Goal: Task Accomplishment & Management: Manage account settings

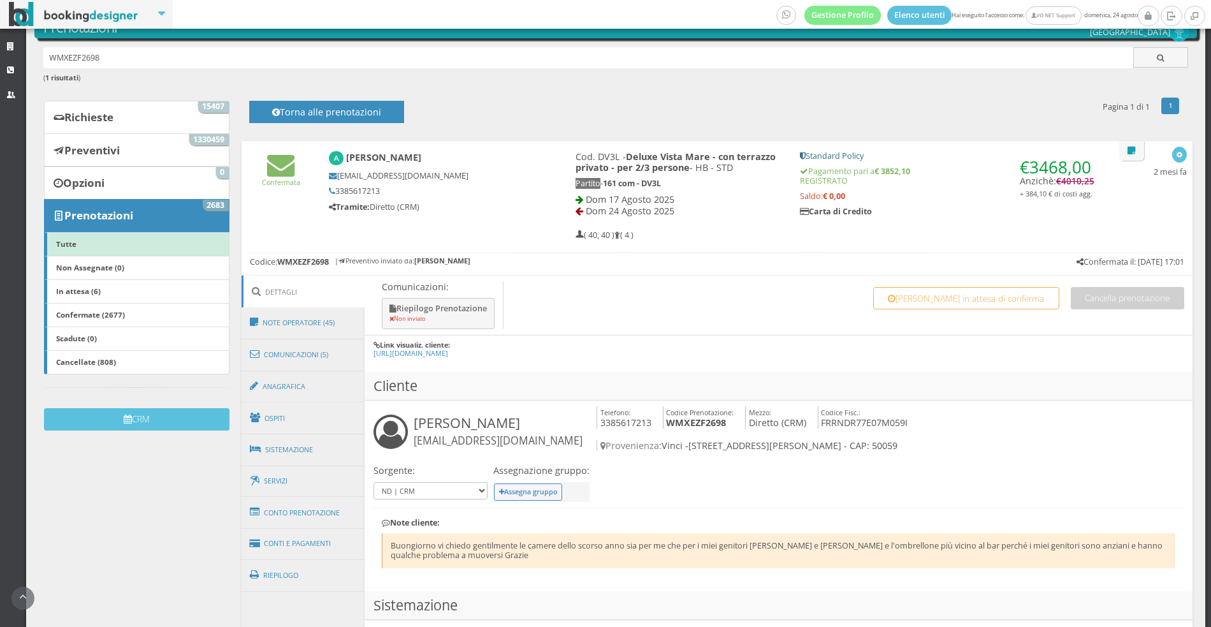
scroll to position [90, 0]
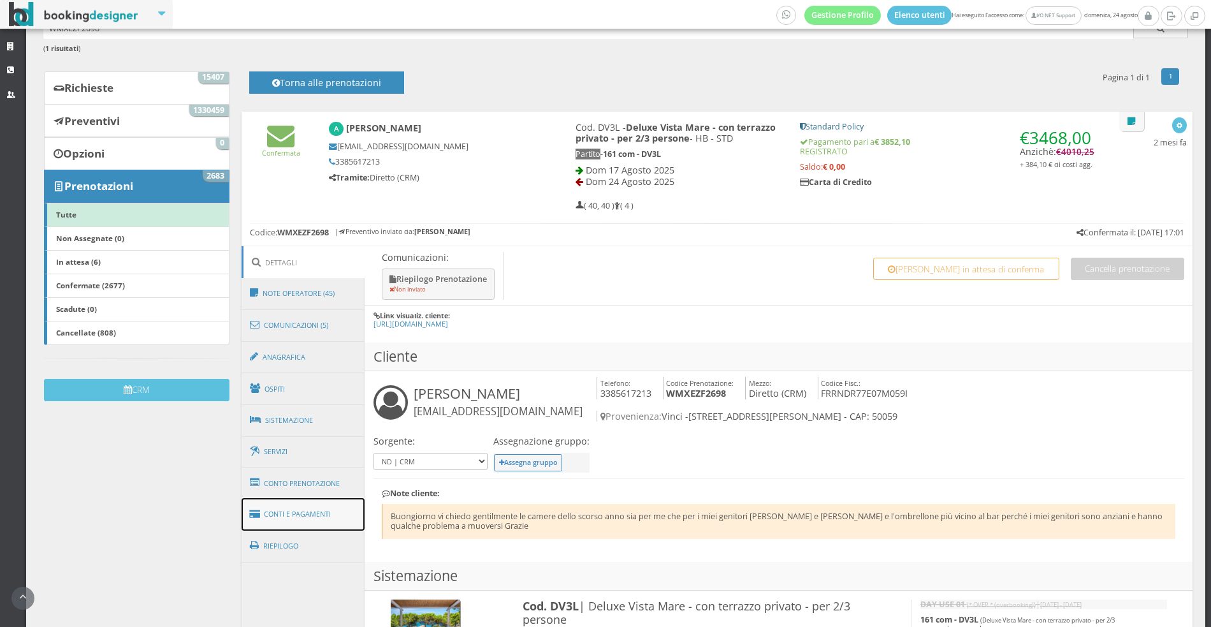
click at [308, 514] on link "Conti e Pagamenti" at bounding box center [304, 514] width 124 height 33
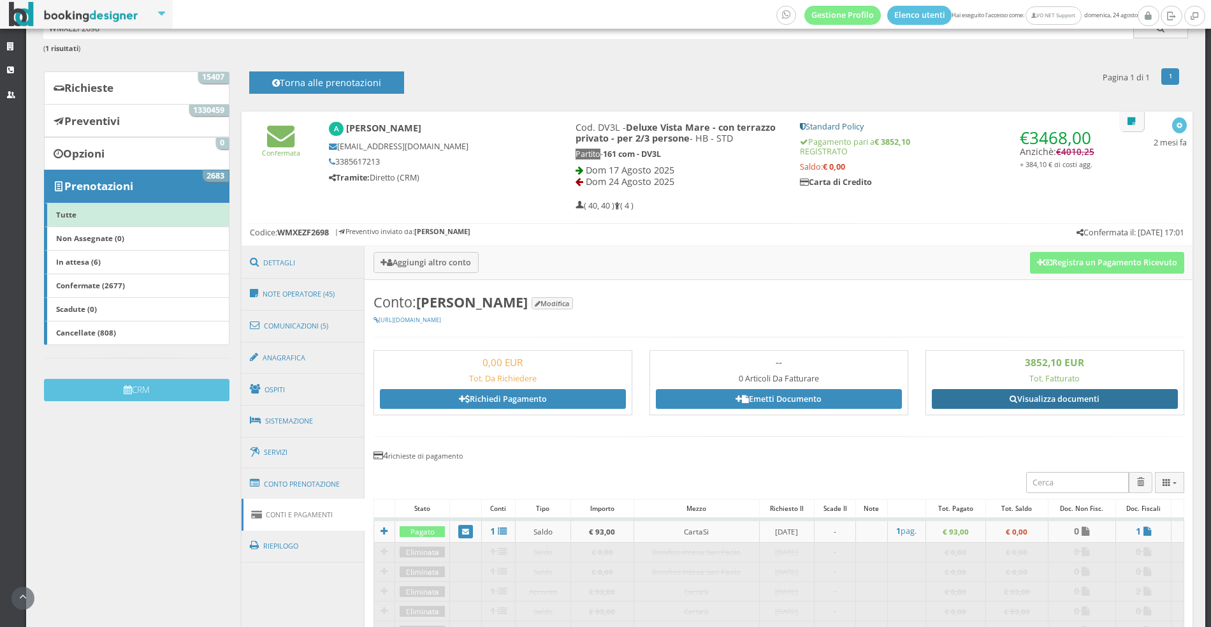
click at [1064, 391] on link "Visualizza documenti" at bounding box center [1055, 398] width 246 height 19
click at [988, 394] on link "Visualizza documenti" at bounding box center [1055, 398] width 246 height 19
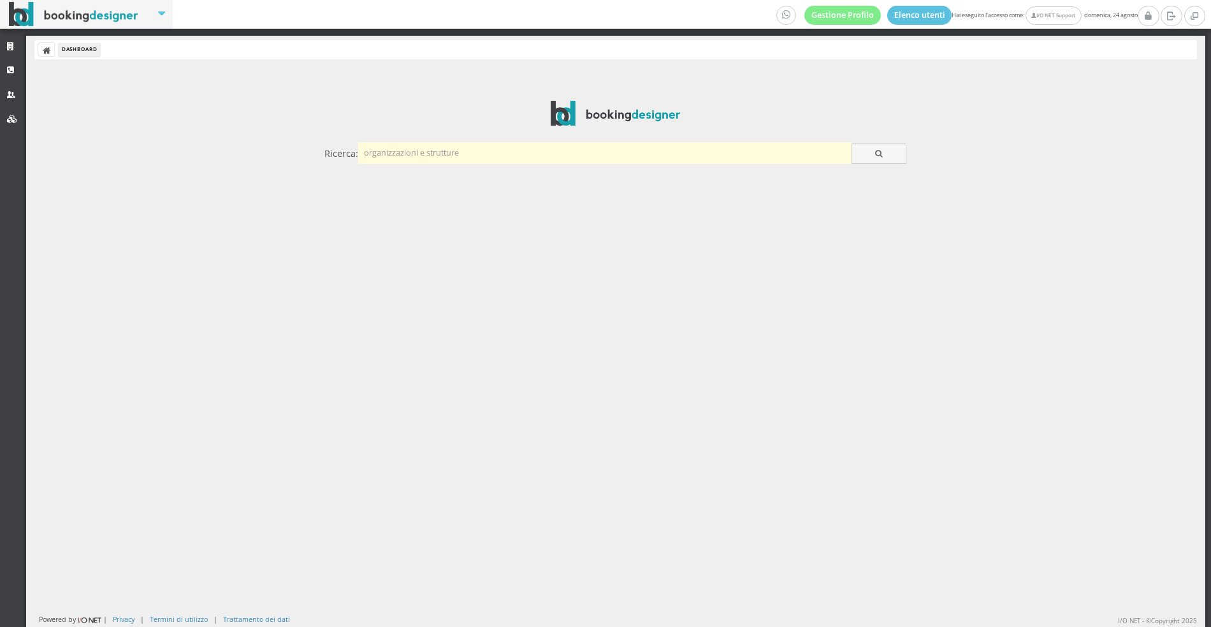
click at [412, 152] on input "text" at bounding box center [605, 152] width 494 height 21
type input "esperia"
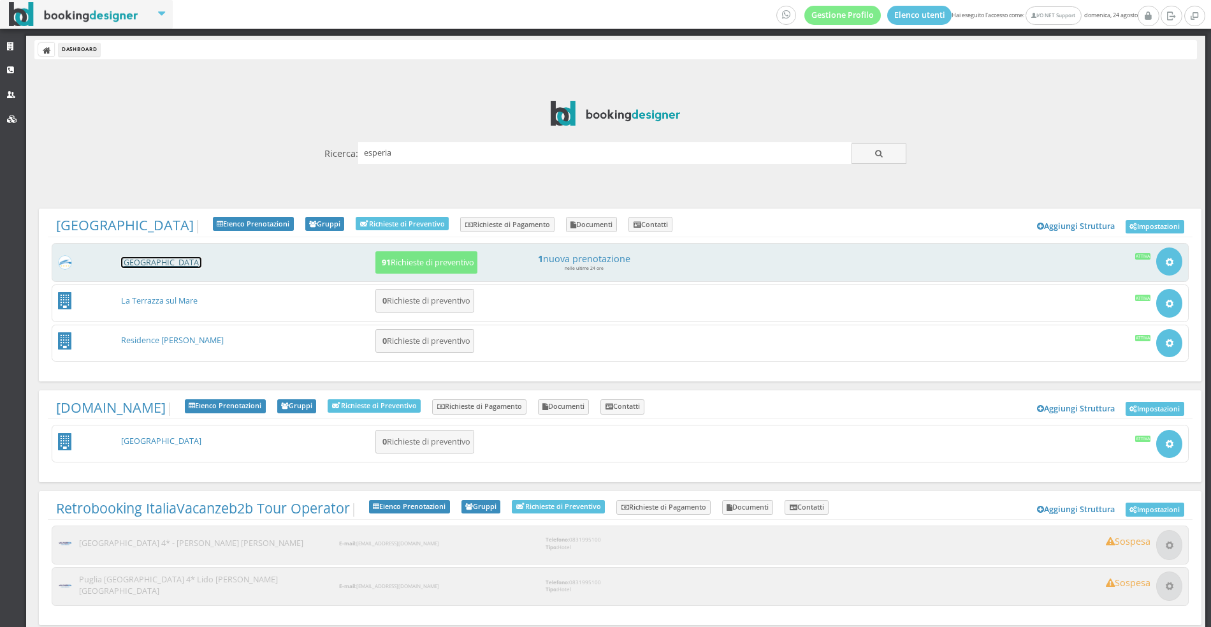
click at [168, 258] on link "[GEOGRAPHIC_DATA]" at bounding box center [161, 262] width 80 height 11
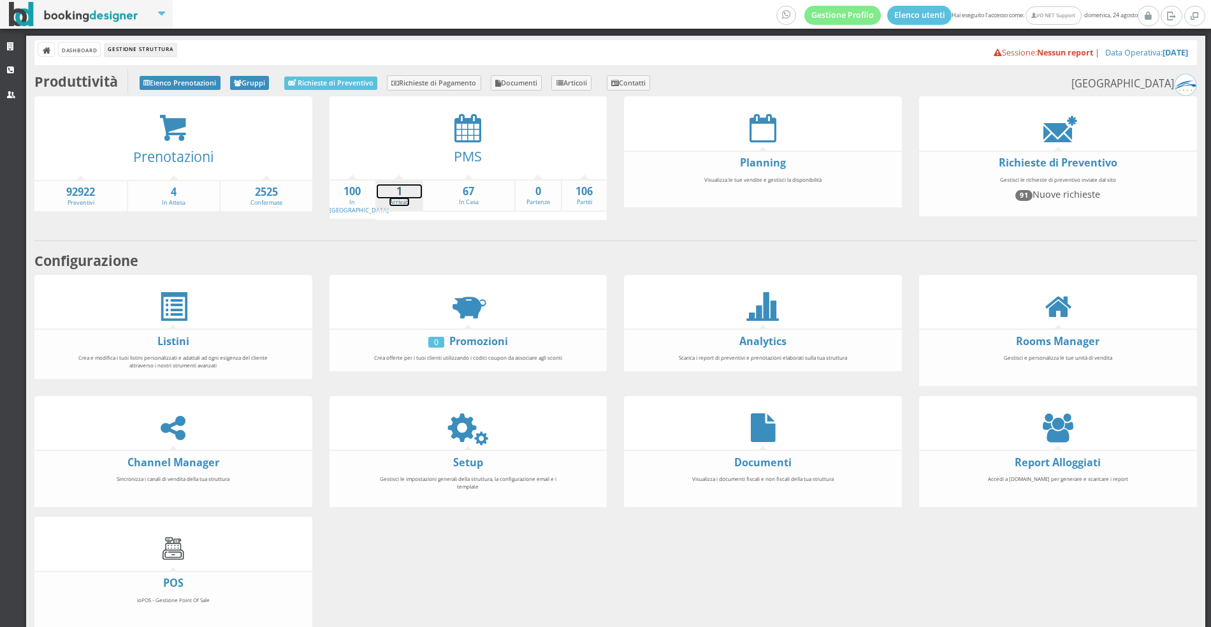
click at [391, 193] on strong "1" at bounding box center [399, 191] width 45 height 15
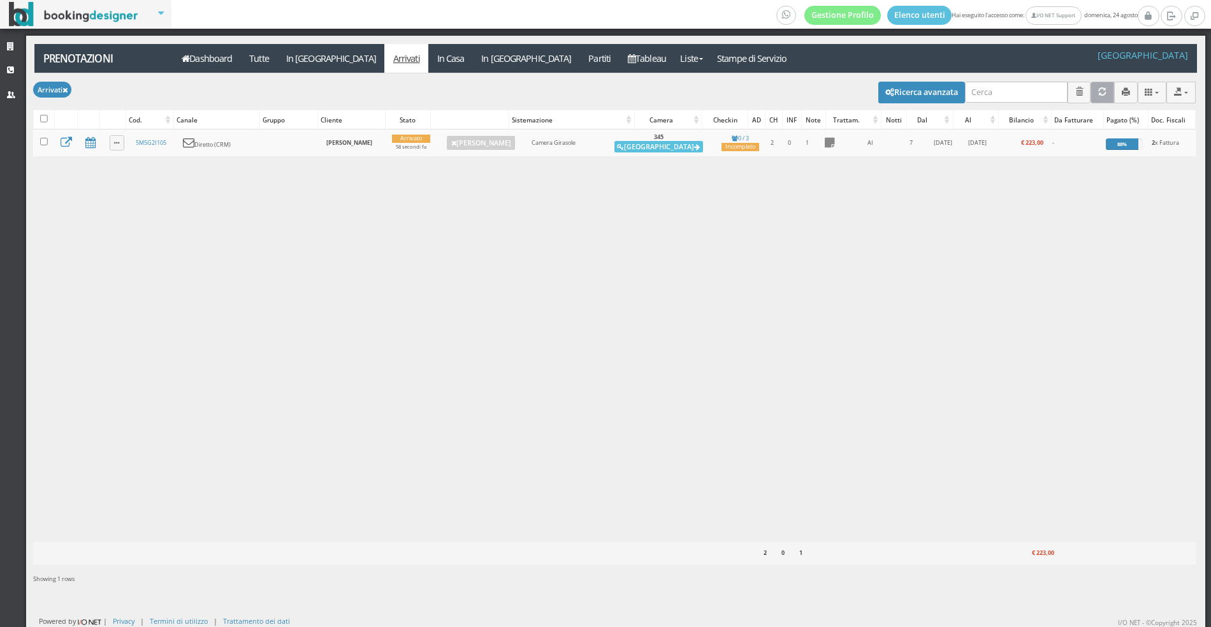
click at [1106, 95] on icon "Aggiorna" at bounding box center [1103, 92] width 8 height 8
click at [1109, 86] on button "Aggiorna" at bounding box center [1103, 92] width 24 height 21
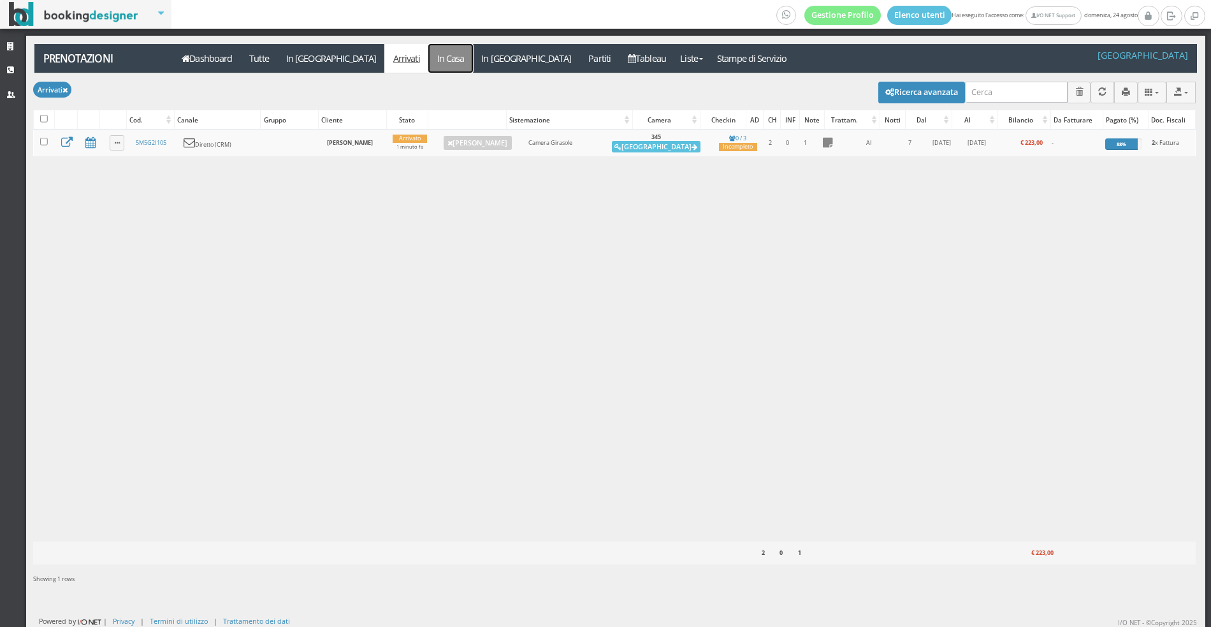
click at [428, 54] on link "In Casa" at bounding box center [450, 58] width 45 height 29
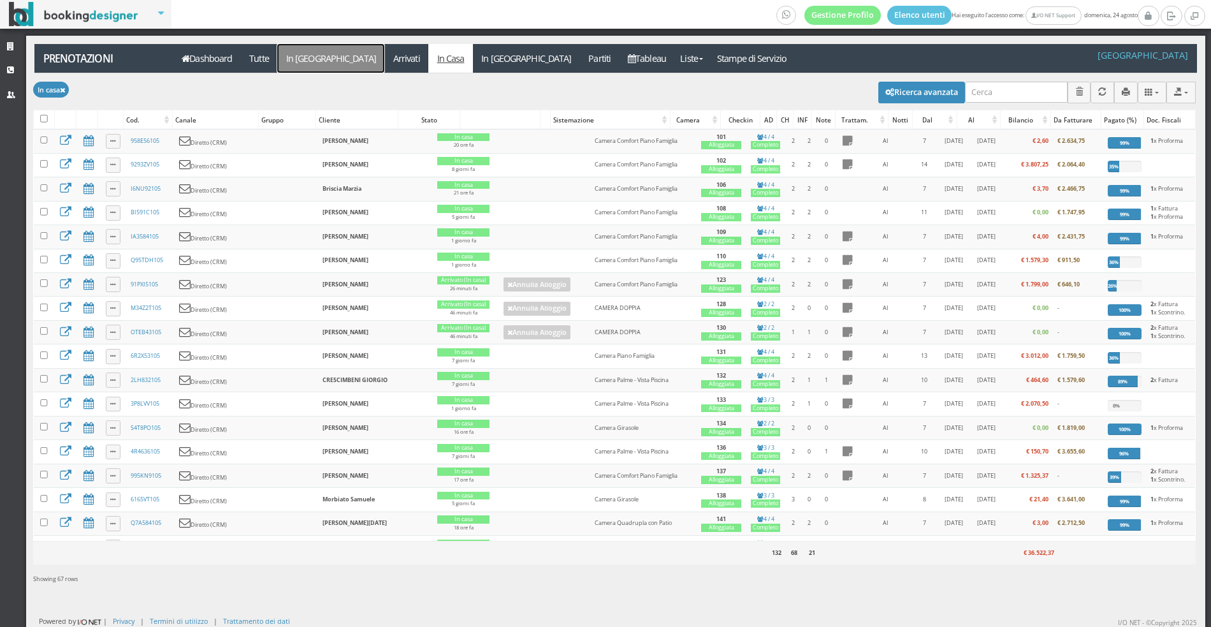
click at [320, 67] on link "In Arrivo" at bounding box center [330, 58] width 107 height 29
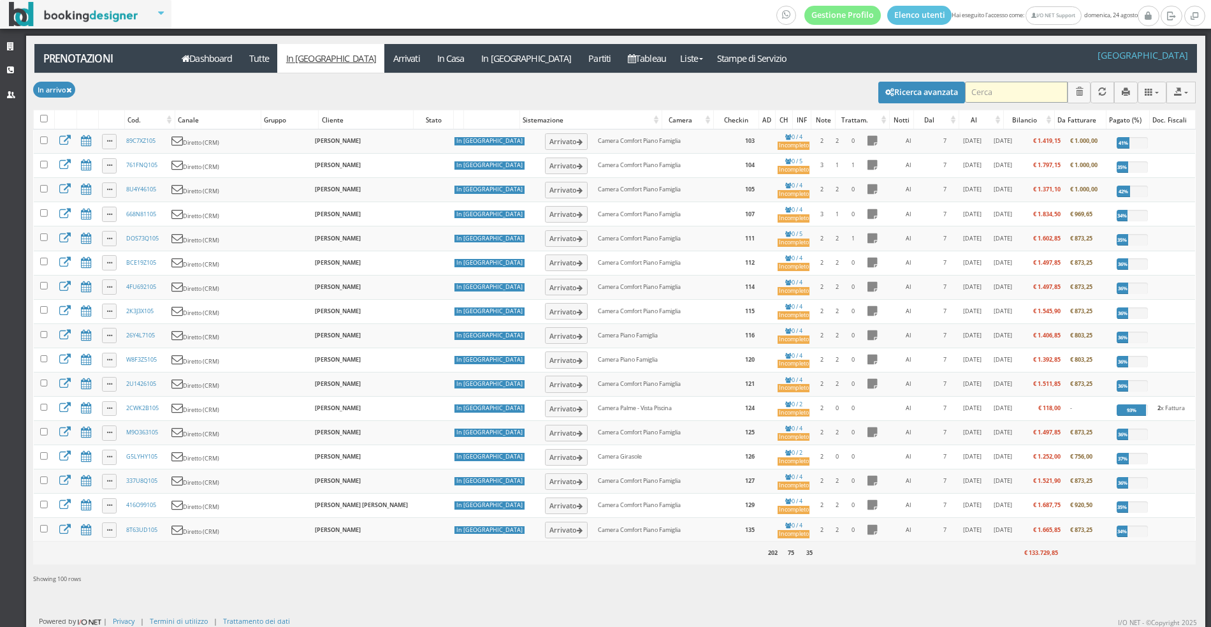
click at [987, 93] on input "search" at bounding box center [1016, 92] width 103 height 21
type input "claudio"
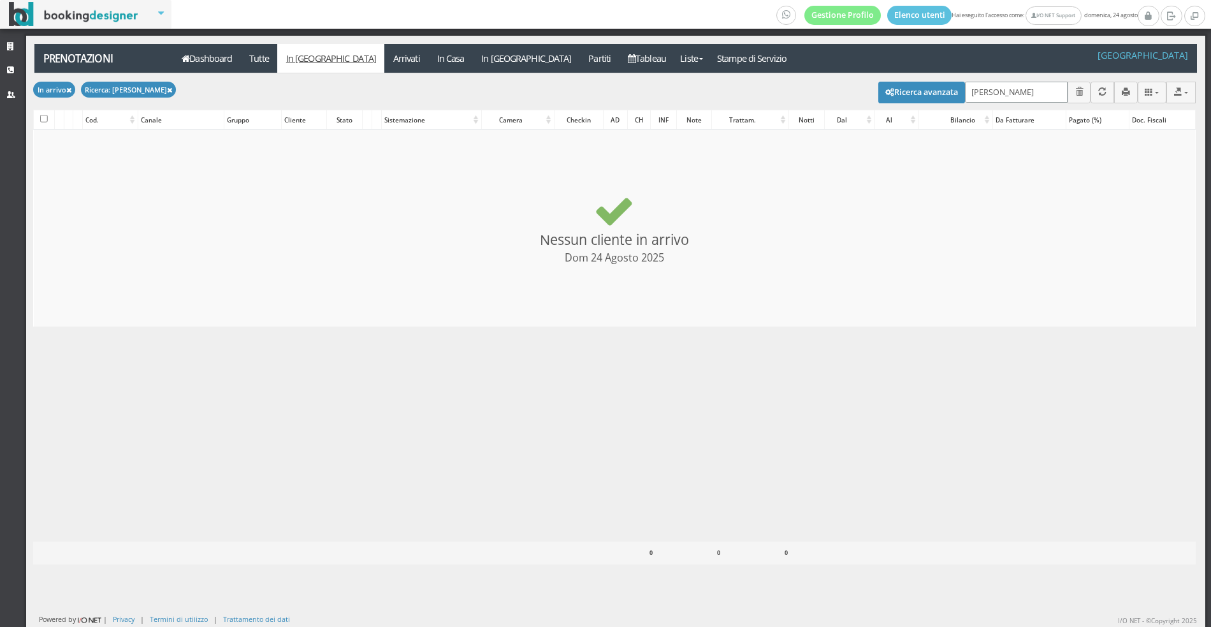
checkbox input "false"
click at [258, 53] on link "Tutte" at bounding box center [259, 58] width 37 height 29
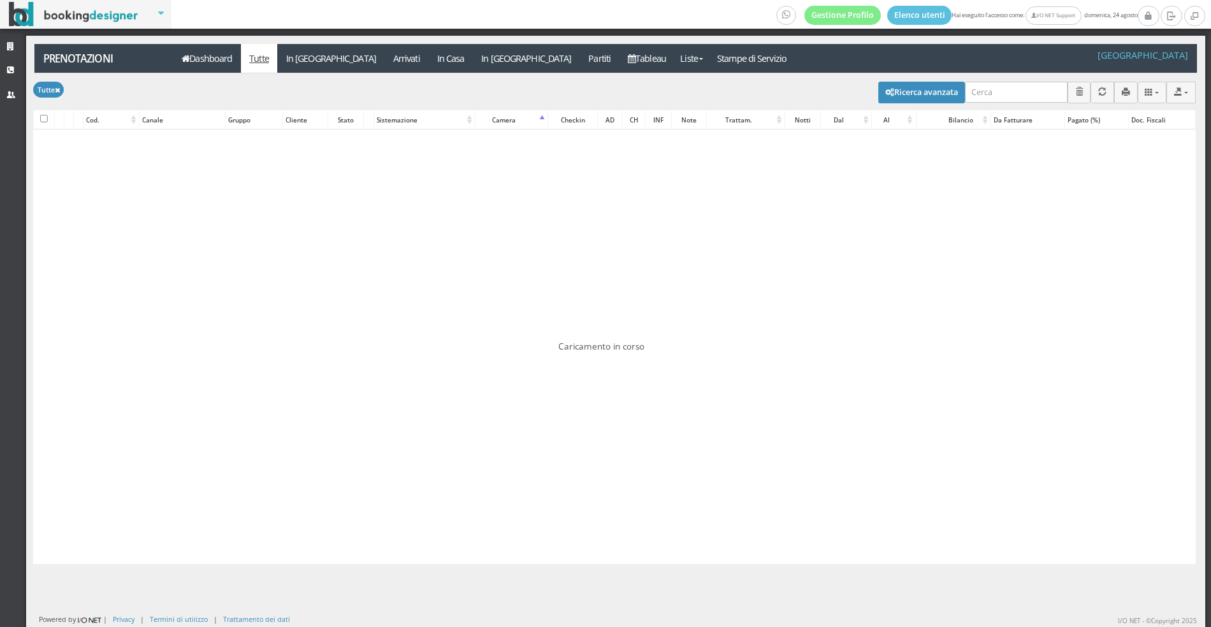
type input "[PERSON_NAME]"
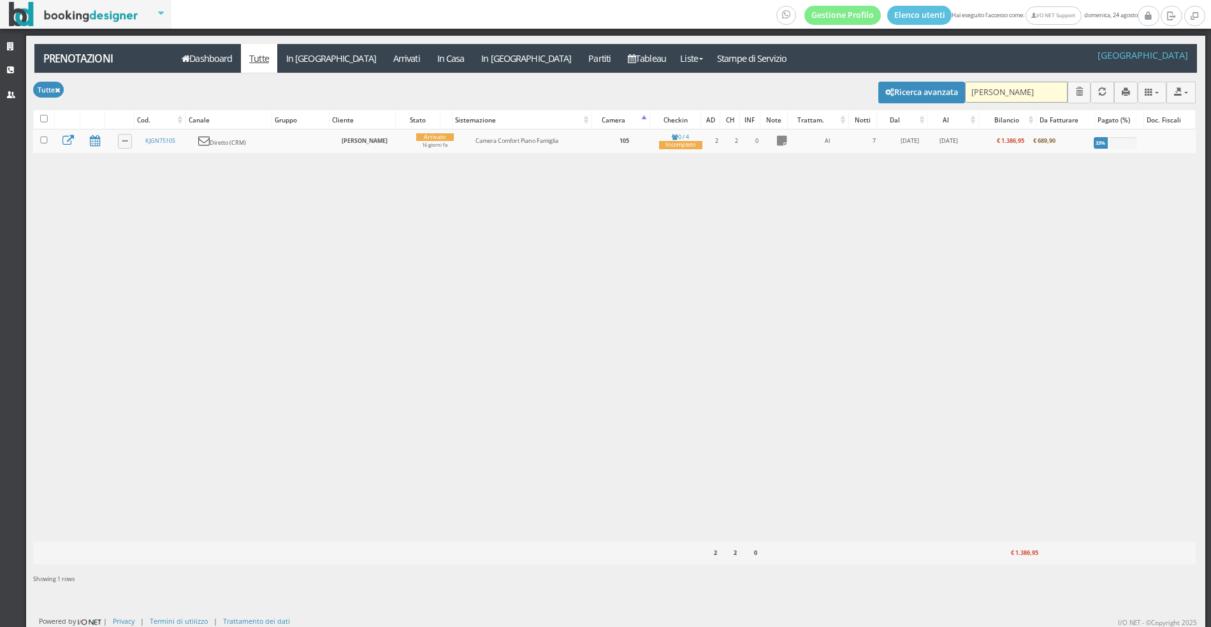
click at [996, 92] on input "[PERSON_NAME]" at bounding box center [1016, 92] width 103 height 21
click at [996, 92] on input "claudio" at bounding box center [1016, 92] width 103 height 21
click at [689, 238] on div "Caricamento in corso Cod. Canale Gruppo Cliente Stato Sistemazione Camera Check…" at bounding box center [614, 334] width 1163 height 411
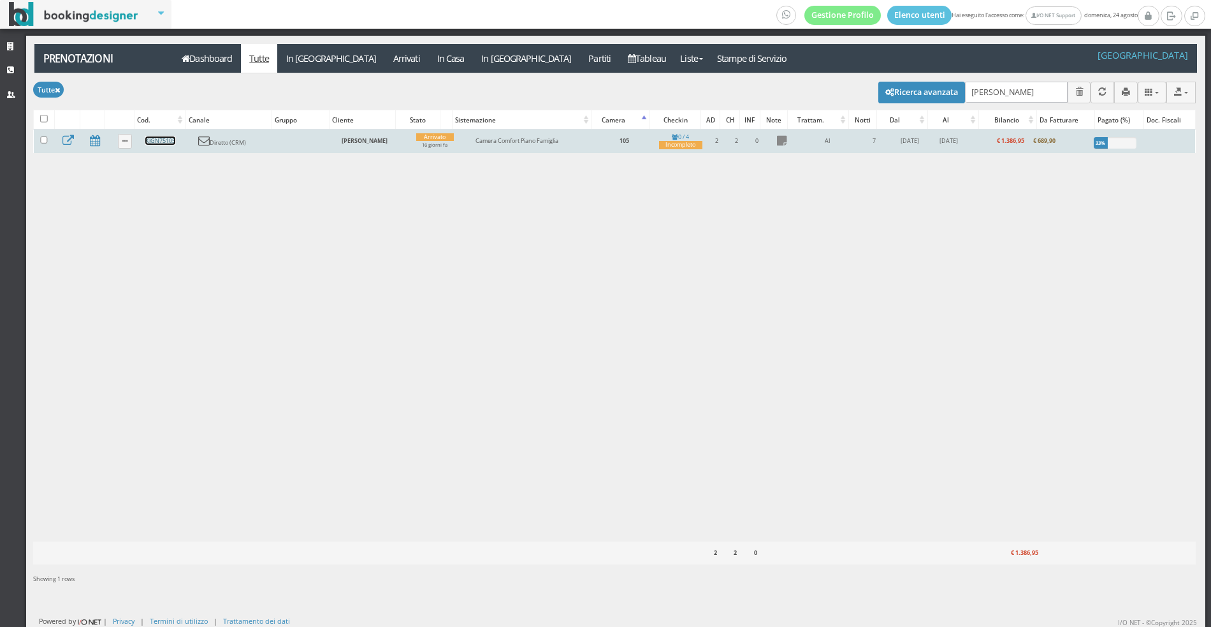
click at [153, 139] on link "KJGN75105" at bounding box center [160, 140] width 30 height 8
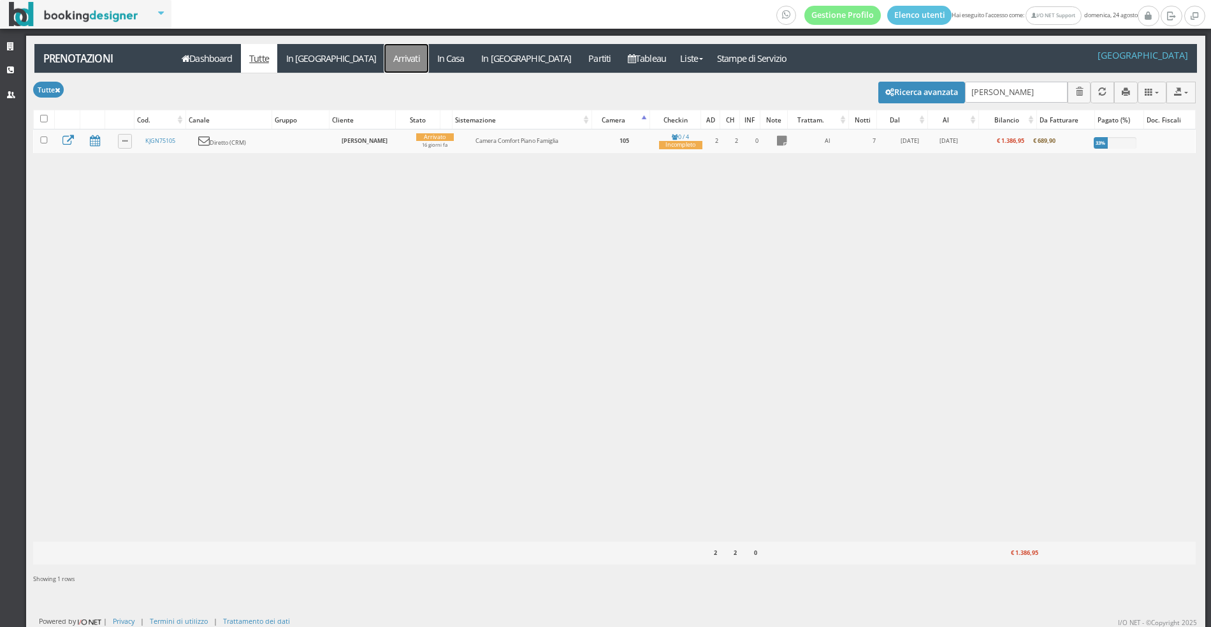
click at [384, 54] on link "Arrivati" at bounding box center [406, 58] width 44 height 29
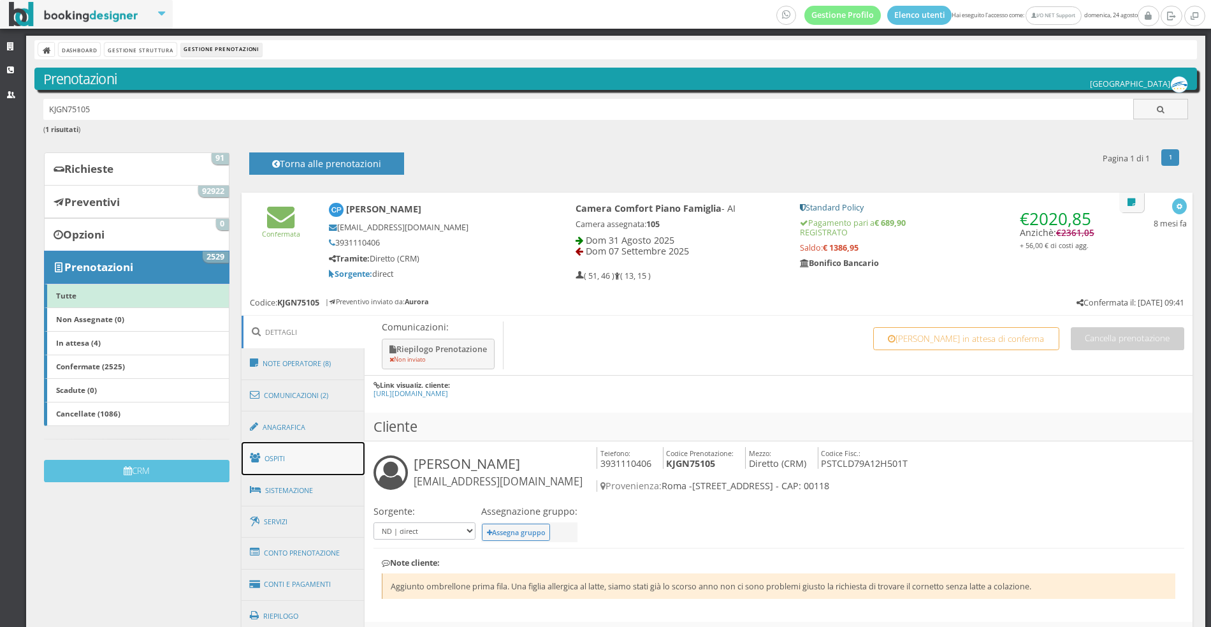
click at [314, 457] on link "Ospiti" at bounding box center [304, 458] width 124 height 33
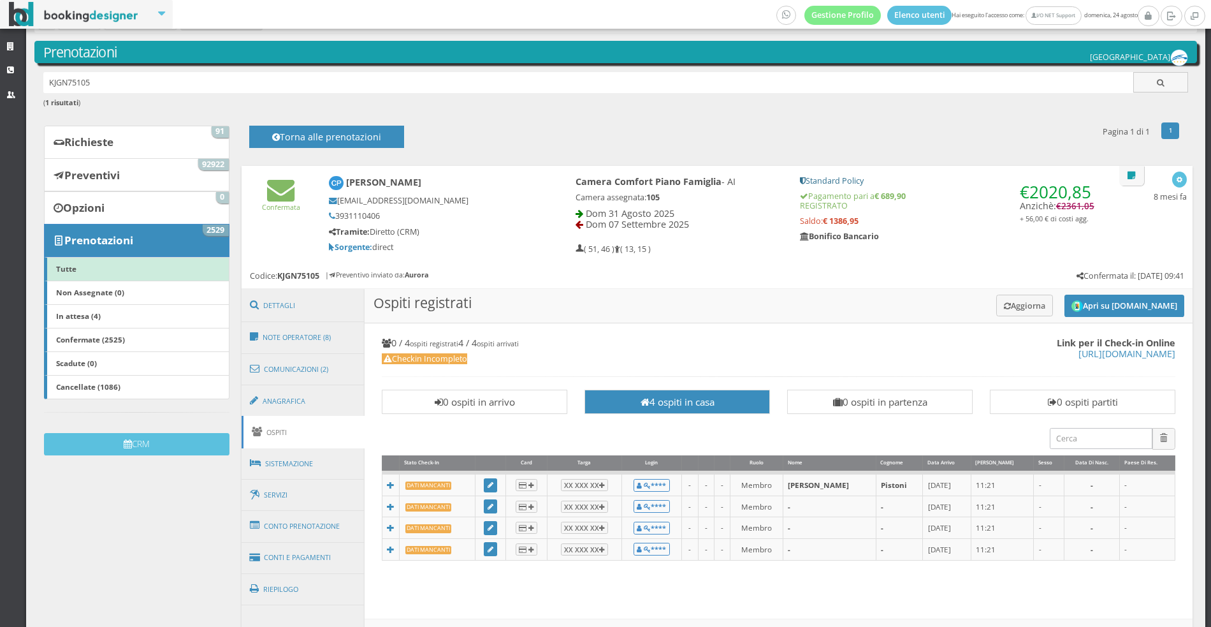
scroll to position [20, 0]
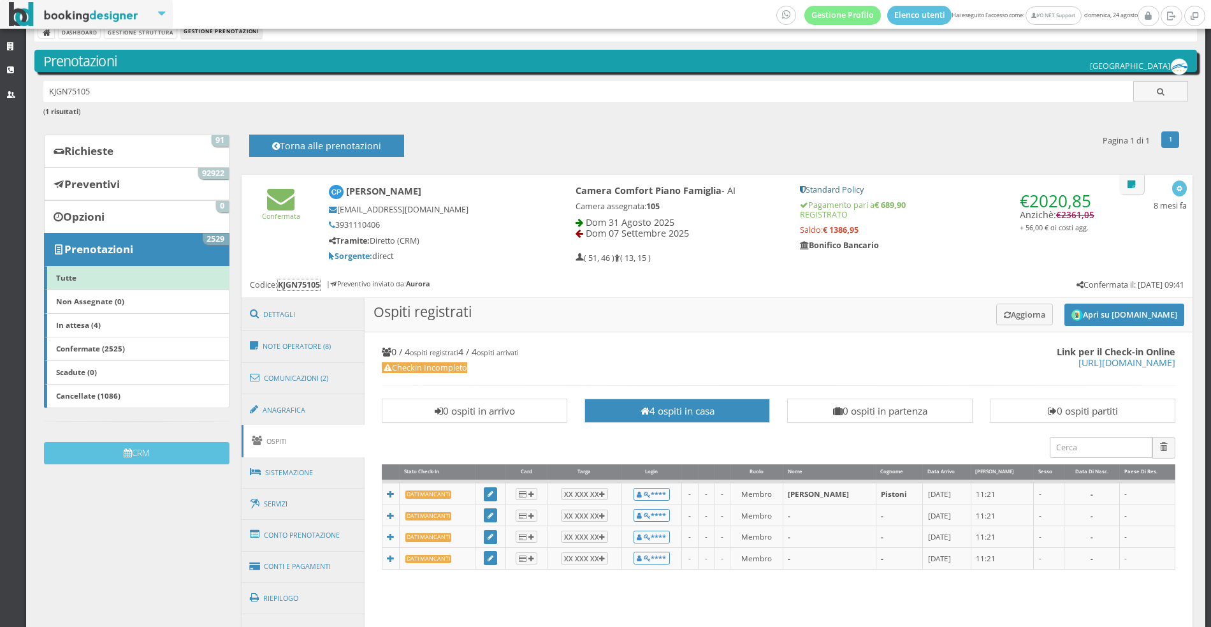
click at [294, 281] on b "KJGN75105" at bounding box center [298, 285] width 43 height 12
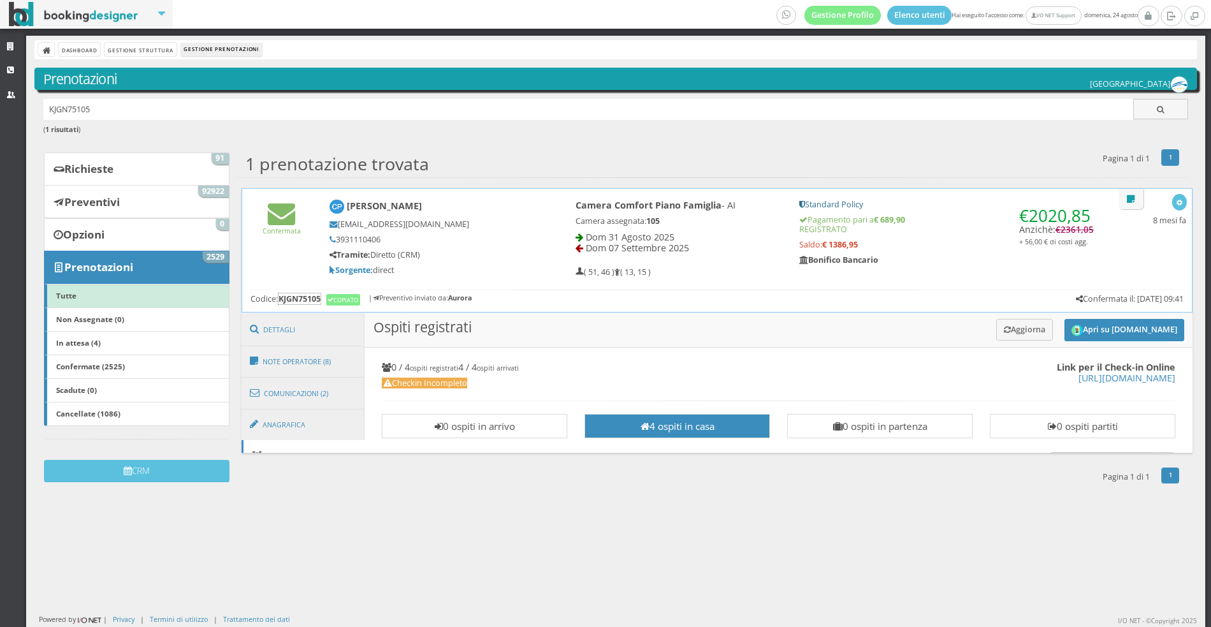
scroll to position [0, 0]
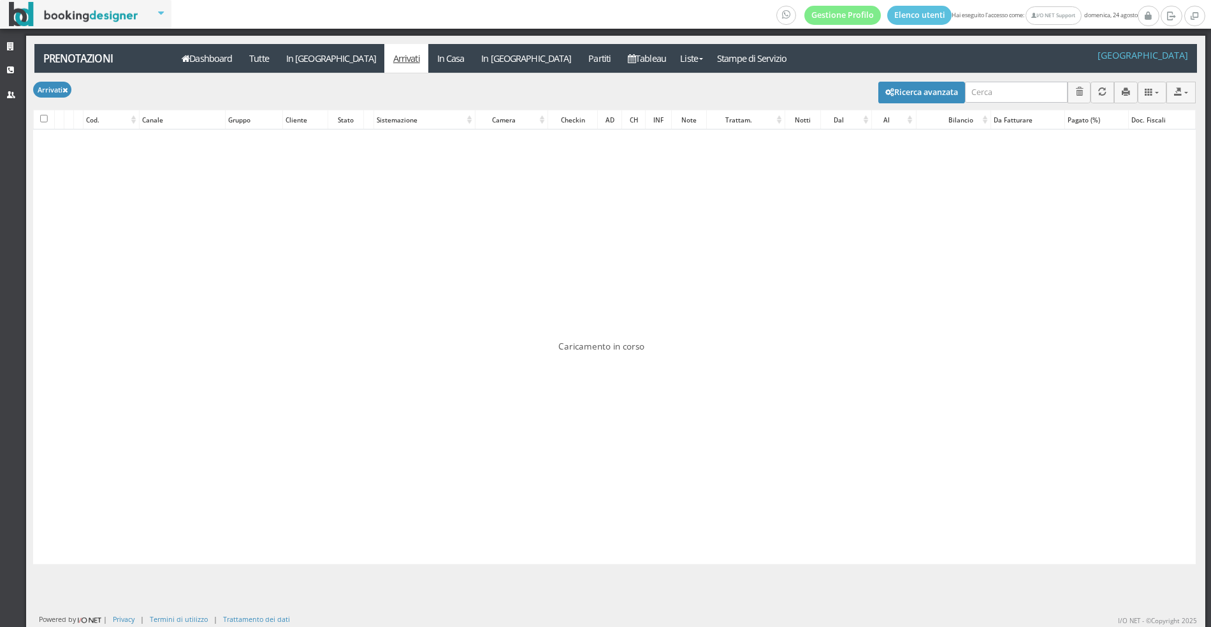
checkbox input "false"
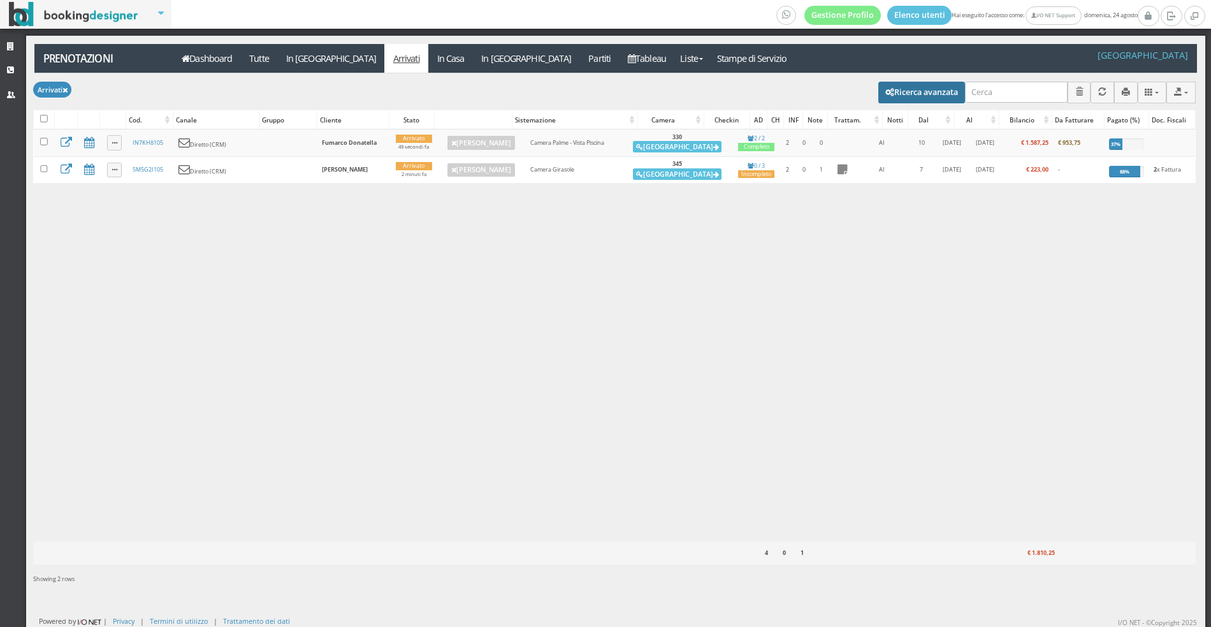
click at [933, 84] on button "Ricerca avanzata" at bounding box center [922, 93] width 87 height 22
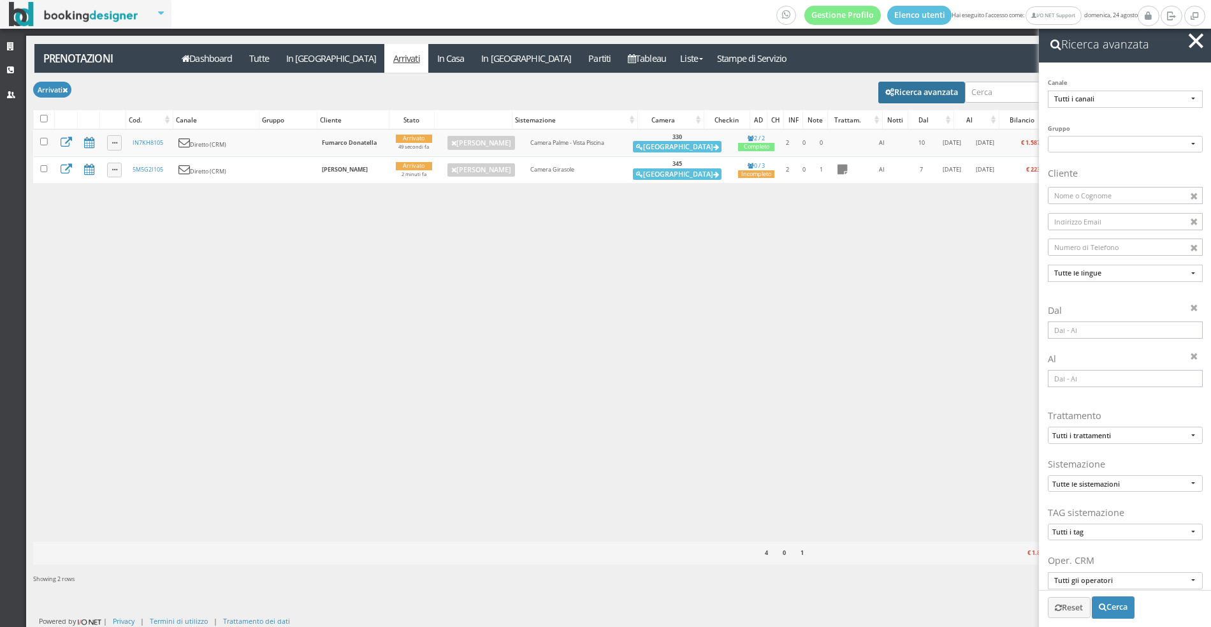
click at [1072, 335] on input at bounding box center [1125, 329] width 155 height 17
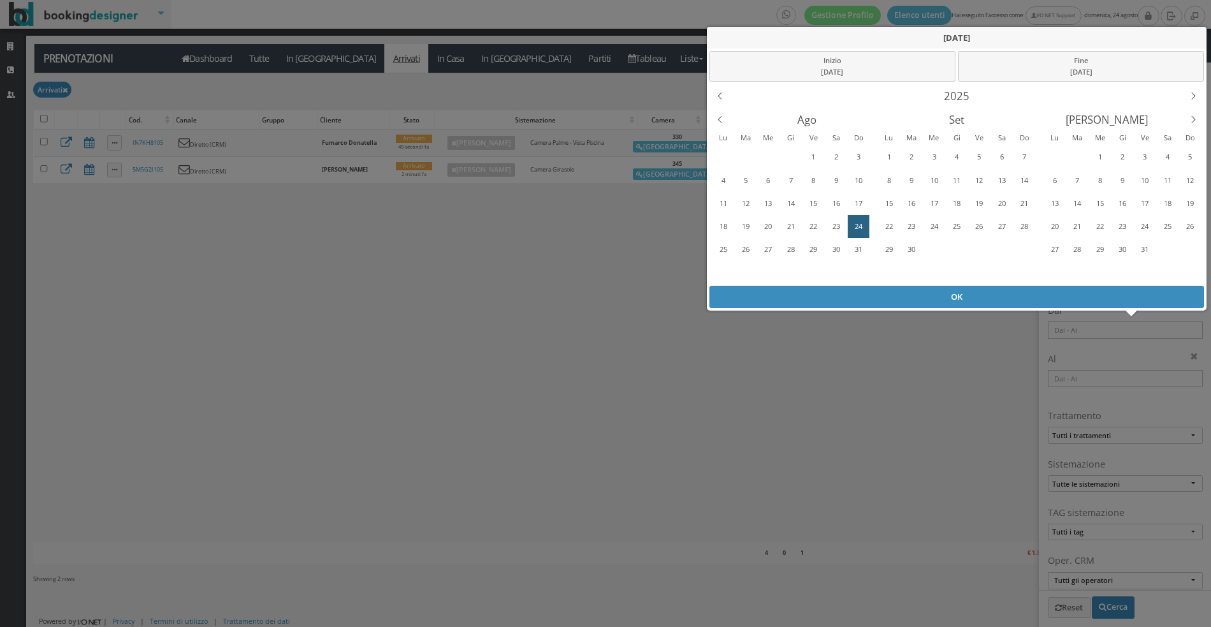
click at [856, 244] on div "31" at bounding box center [859, 249] width 20 height 20
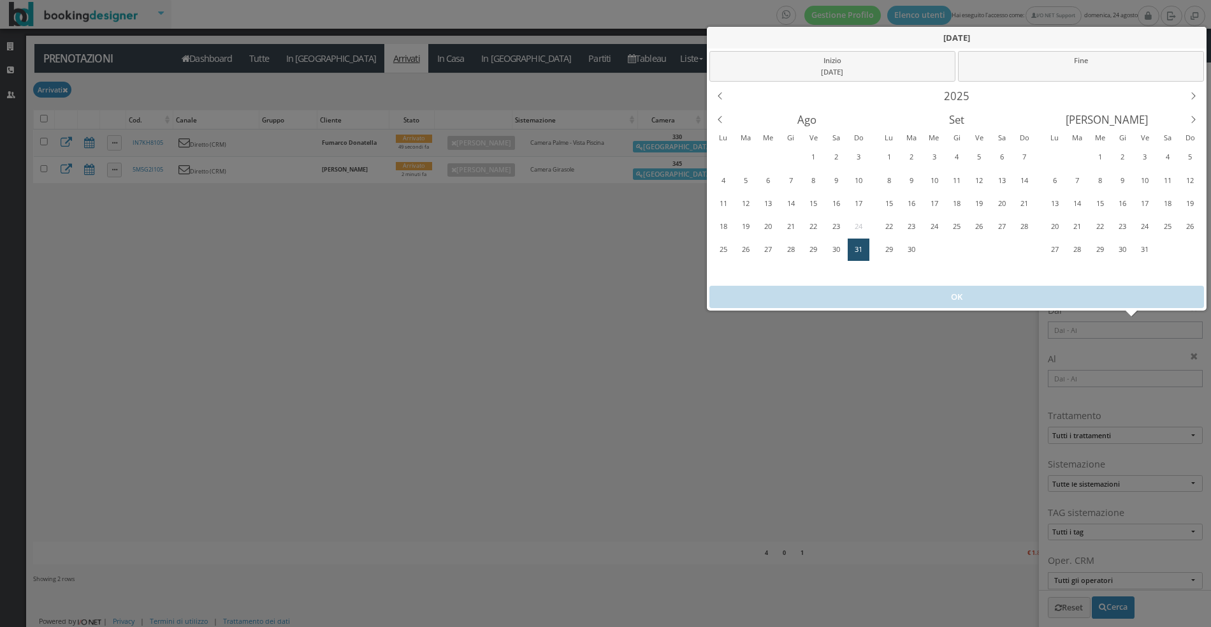
click at [856, 244] on div "31" at bounding box center [859, 249] width 20 height 20
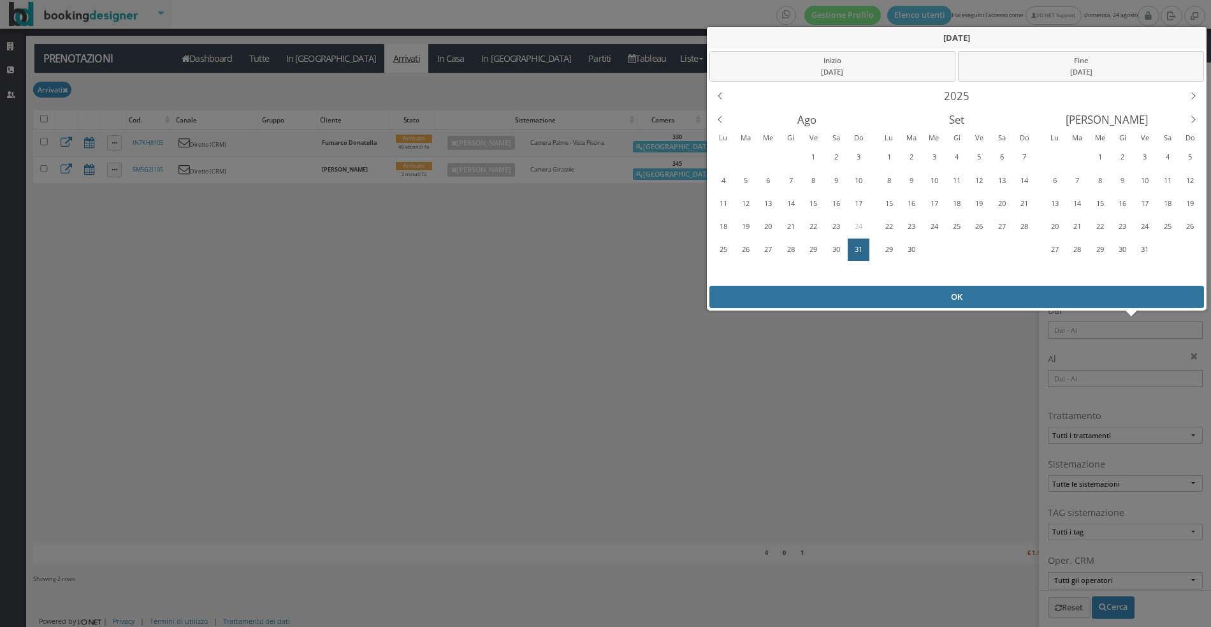
click at [886, 299] on div "OK" at bounding box center [957, 297] width 495 height 22
type input "[DATE] - [DATE]"
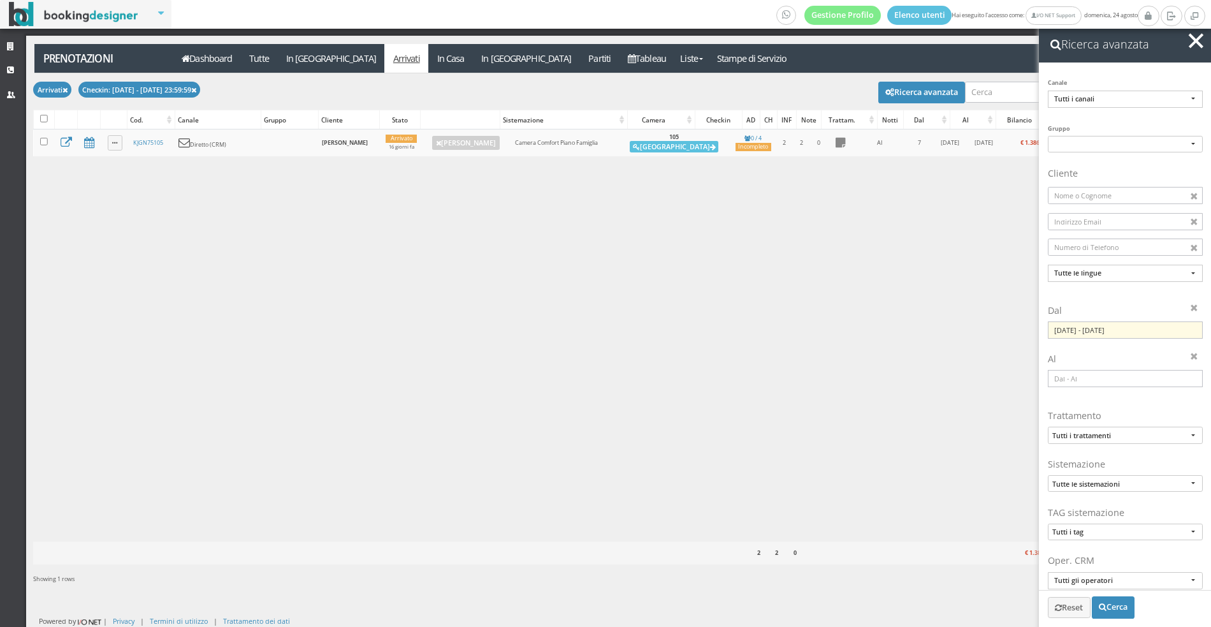
click at [1195, 43] on span "button" at bounding box center [1196, 40] width 15 height 15
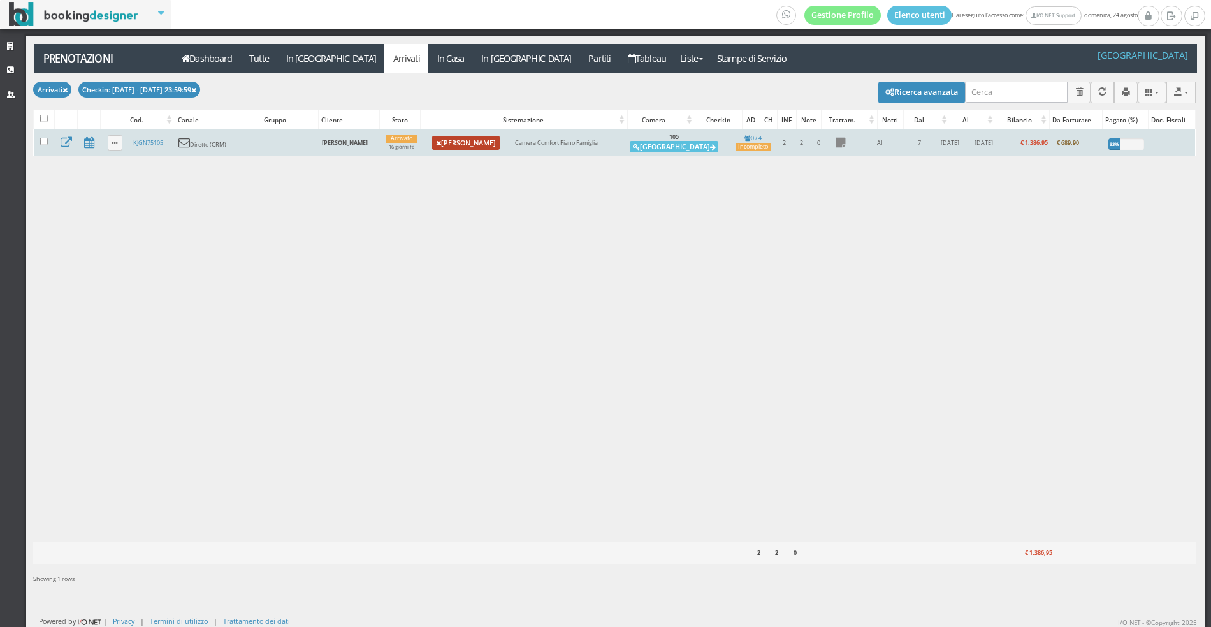
click at [441, 143] on icon at bounding box center [438, 143] width 5 height 7
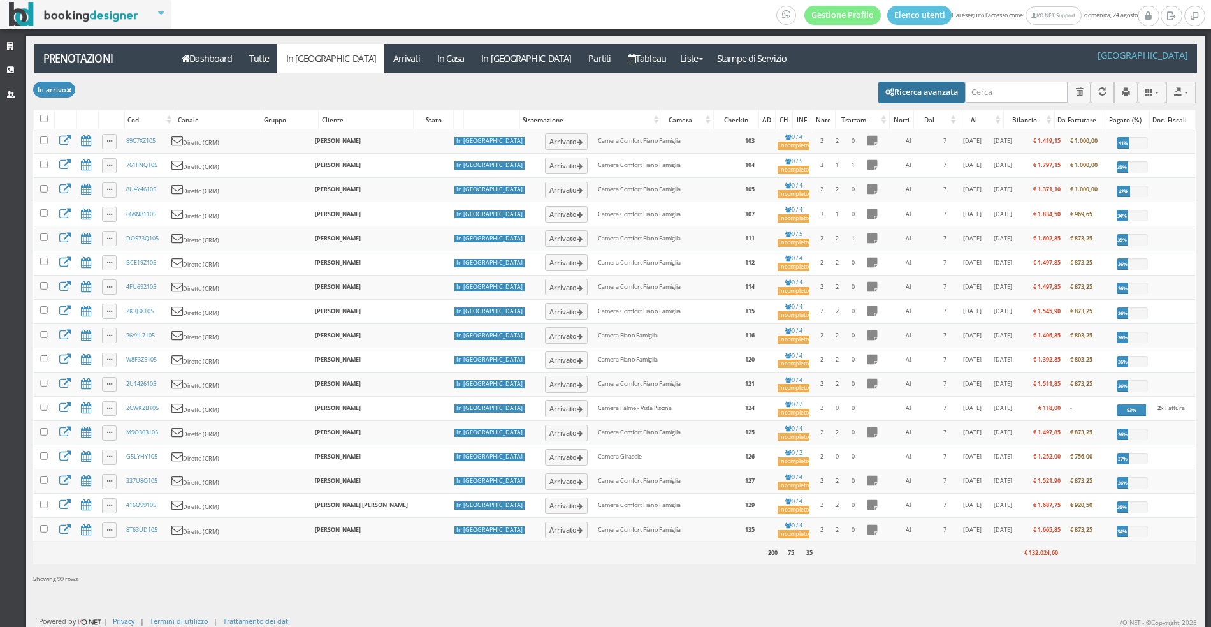
click at [940, 92] on button "Ricerca avanzata" at bounding box center [922, 93] width 87 height 22
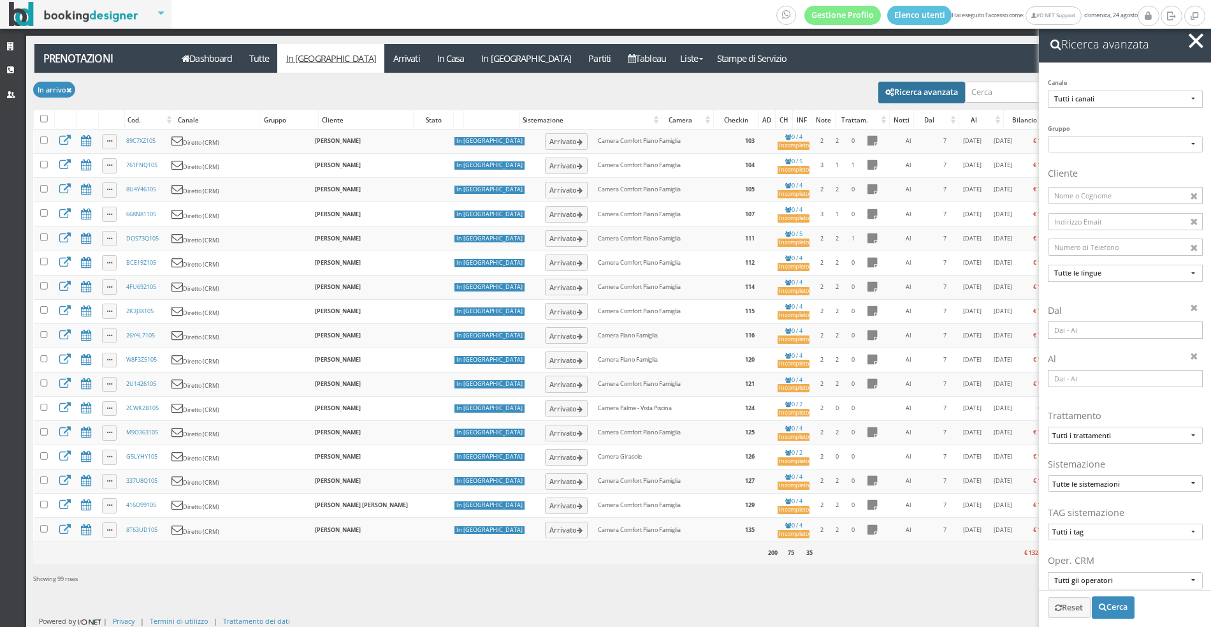
click at [1069, 328] on input at bounding box center [1125, 329] width 155 height 17
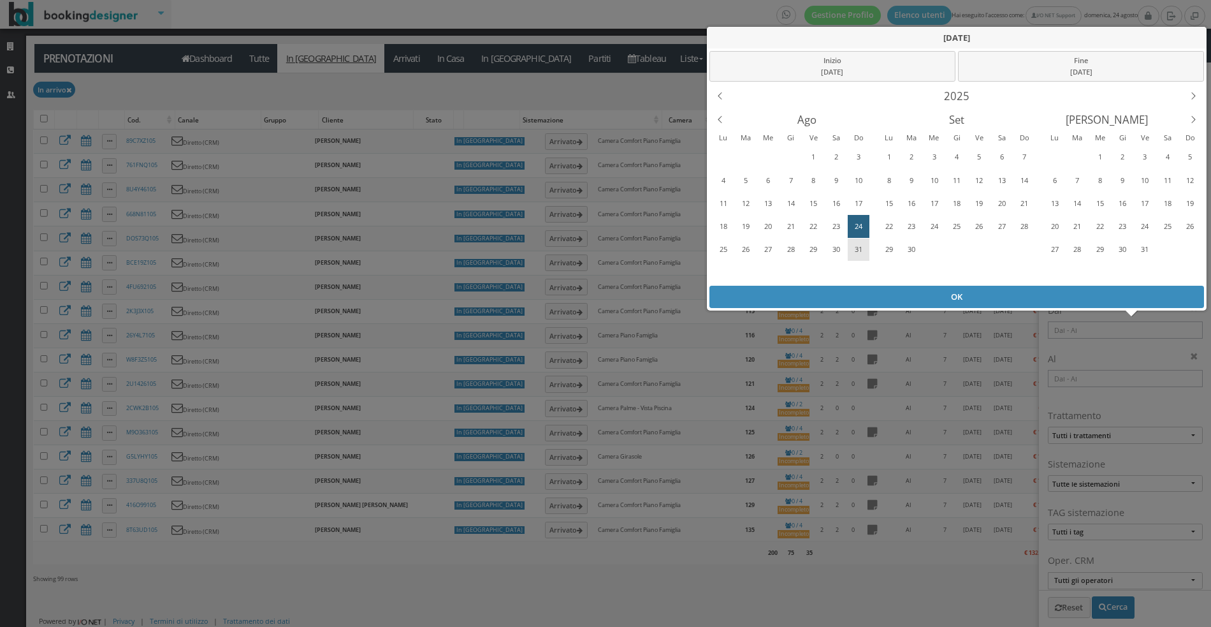
click at [856, 246] on div "31" at bounding box center [859, 249] width 20 height 20
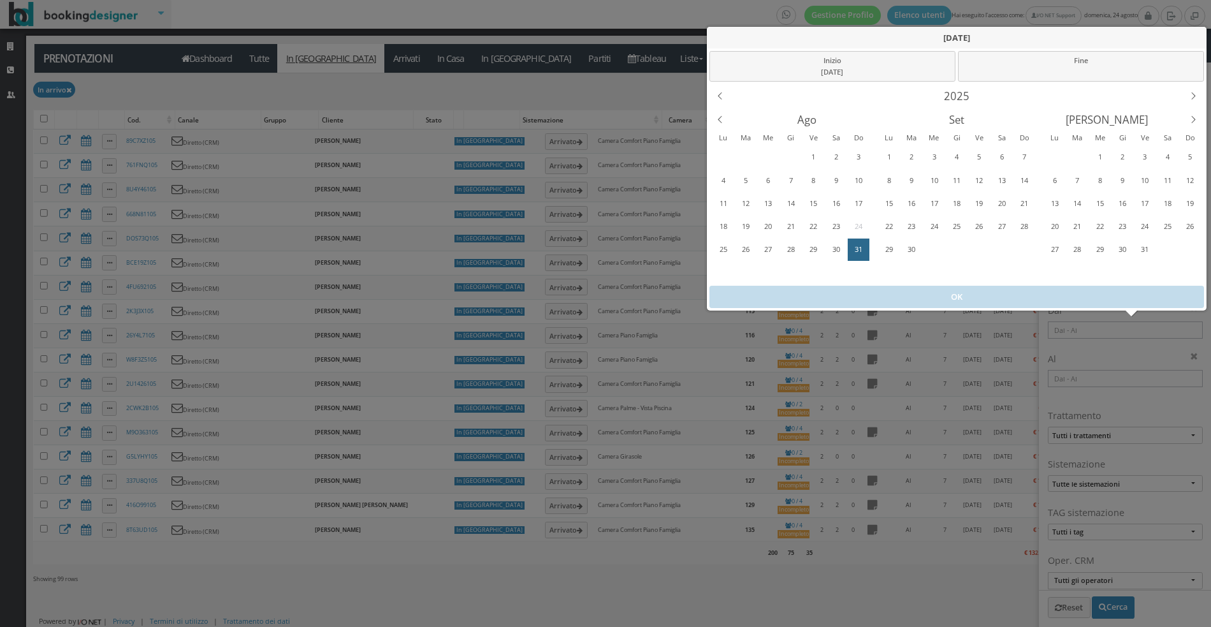
click at [856, 246] on div "31" at bounding box center [859, 249] width 20 height 20
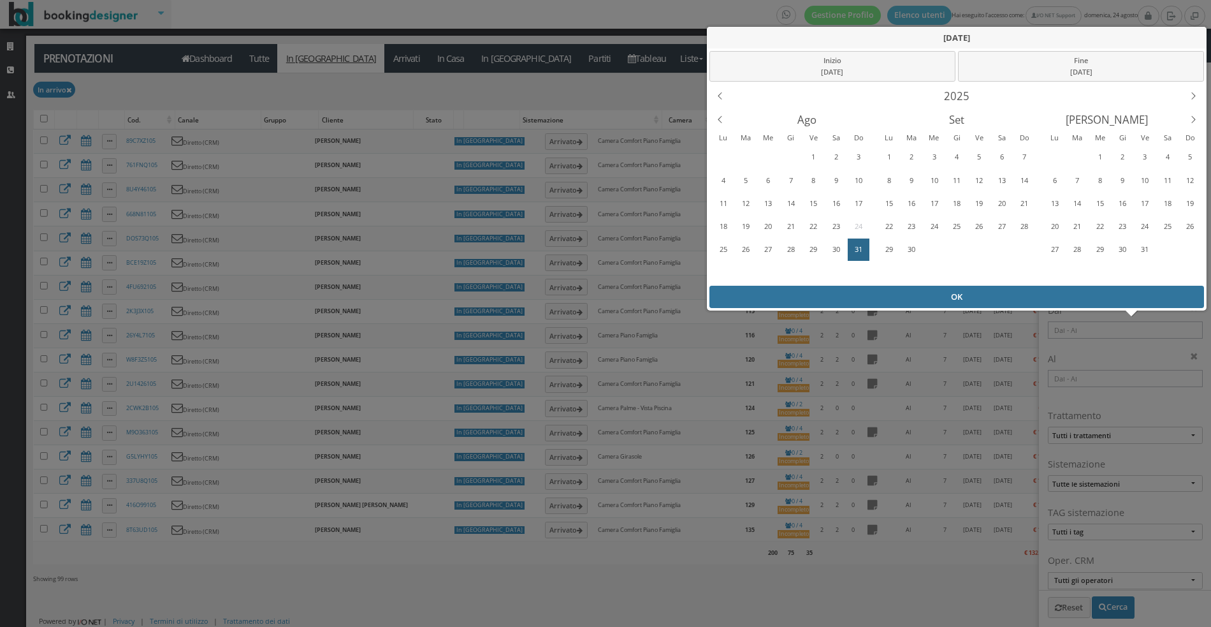
click at [912, 300] on div "OK" at bounding box center [957, 297] width 495 height 22
type input "[DATE] - [DATE]"
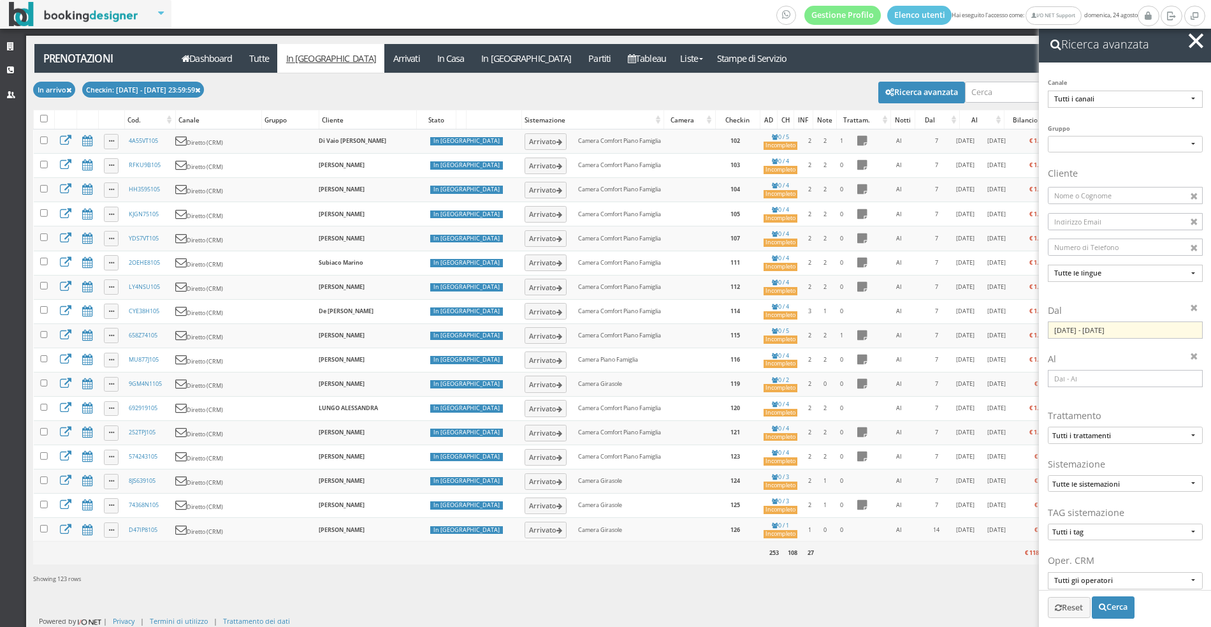
click at [1196, 40] on span "button" at bounding box center [1196, 40] width 15 height 15
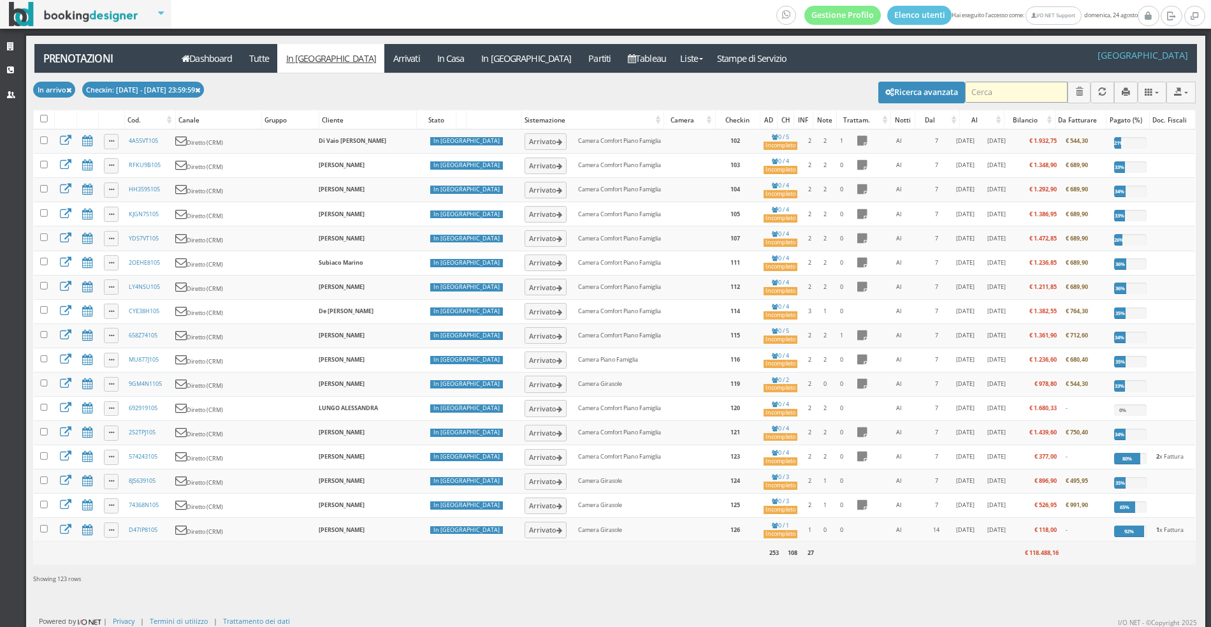
click at [1028, 87] on input "search" at bounding box center [1016, 92] width 103 height 21
type input "piston"
